Goal: Information Seeking & Learning: Learn about a topic

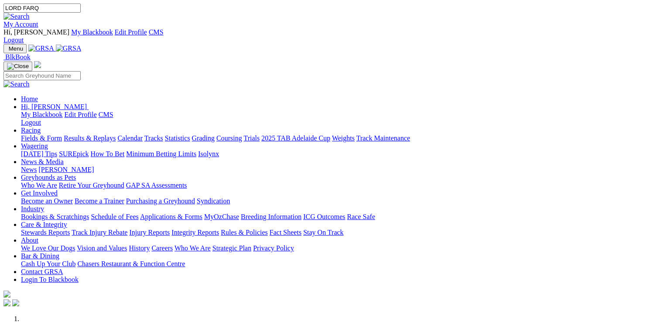
click at [30, 15] on link at bounding box center [16, 16] width 26 height 7
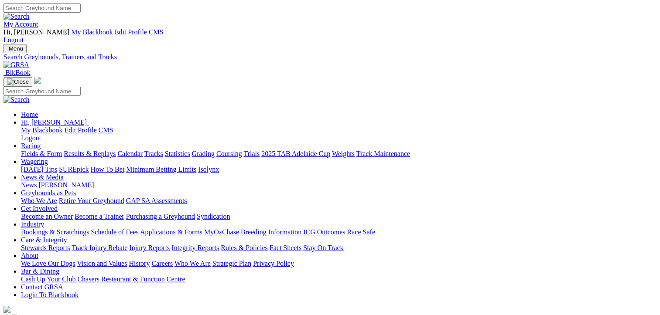
click at [29, 61] on img at bounding box center [16, 65] width 26 height 8
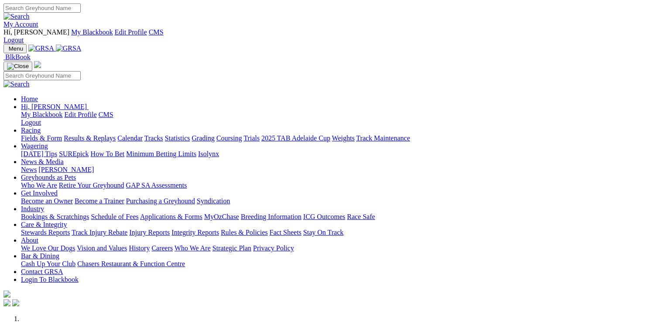
scroll to position [308, 0]
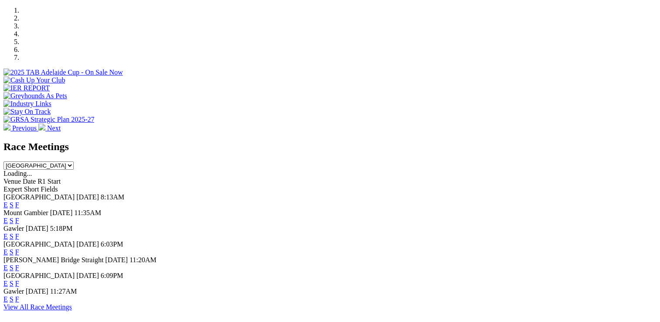
click at [8, 232] on link "E" at bounding box center [5, 235] width 4 height 7
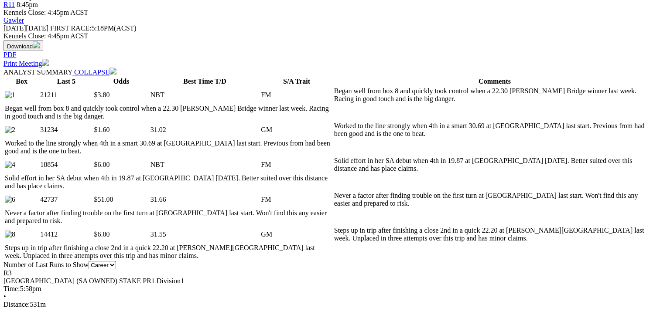
scroll to position [46, 0]
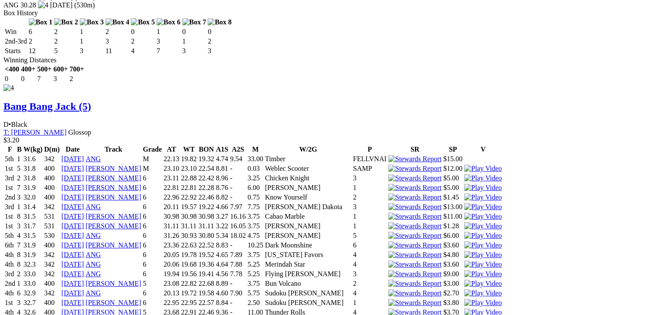
scroll to position [2649, 0]
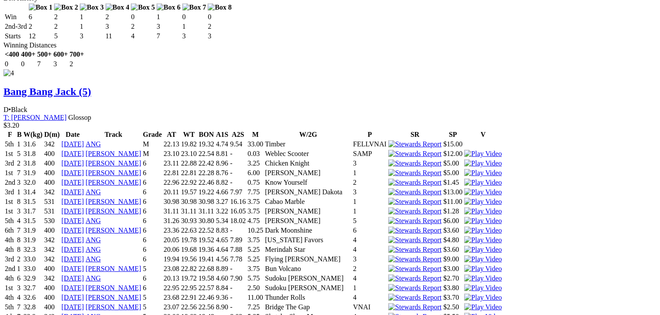
drag, startPoint x: 659, startPoint y: 255, endPoint x: 668, endPoint y: -3, distance: 257.9
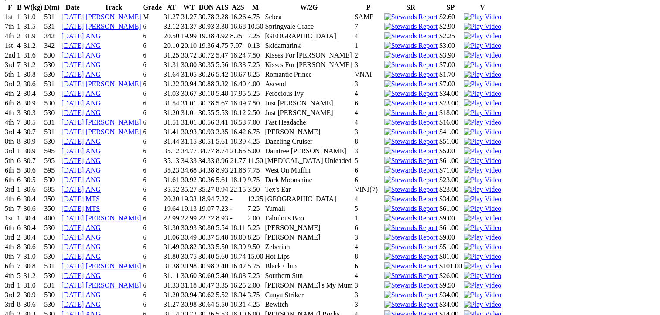
scroll to position [2614, 0]
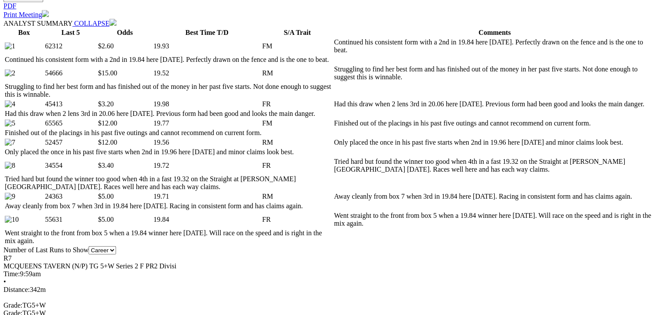
scroll to position [452, 0]
